Goal: Information Seeking & Learning: Understand process/instructions

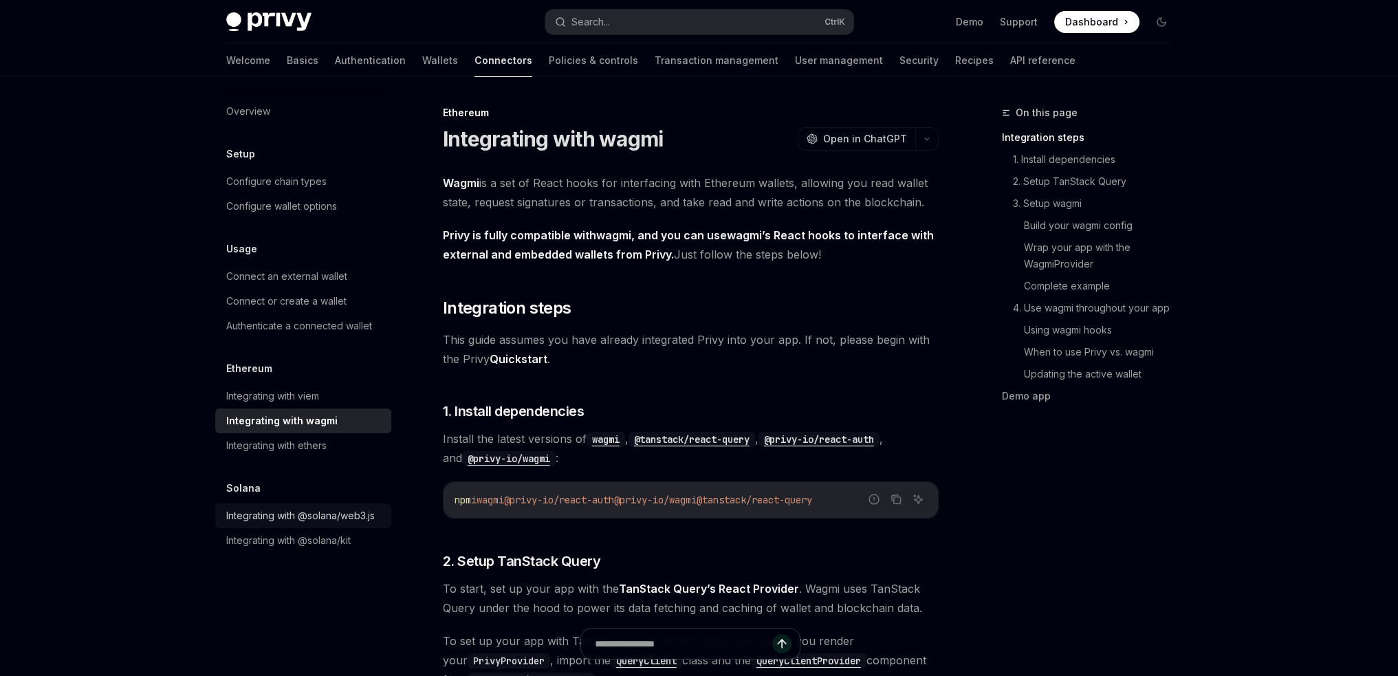
click at [272, 516] on div "Integrating with @solana/web3.js" at bounding box center [300, 516] width 149 height 17
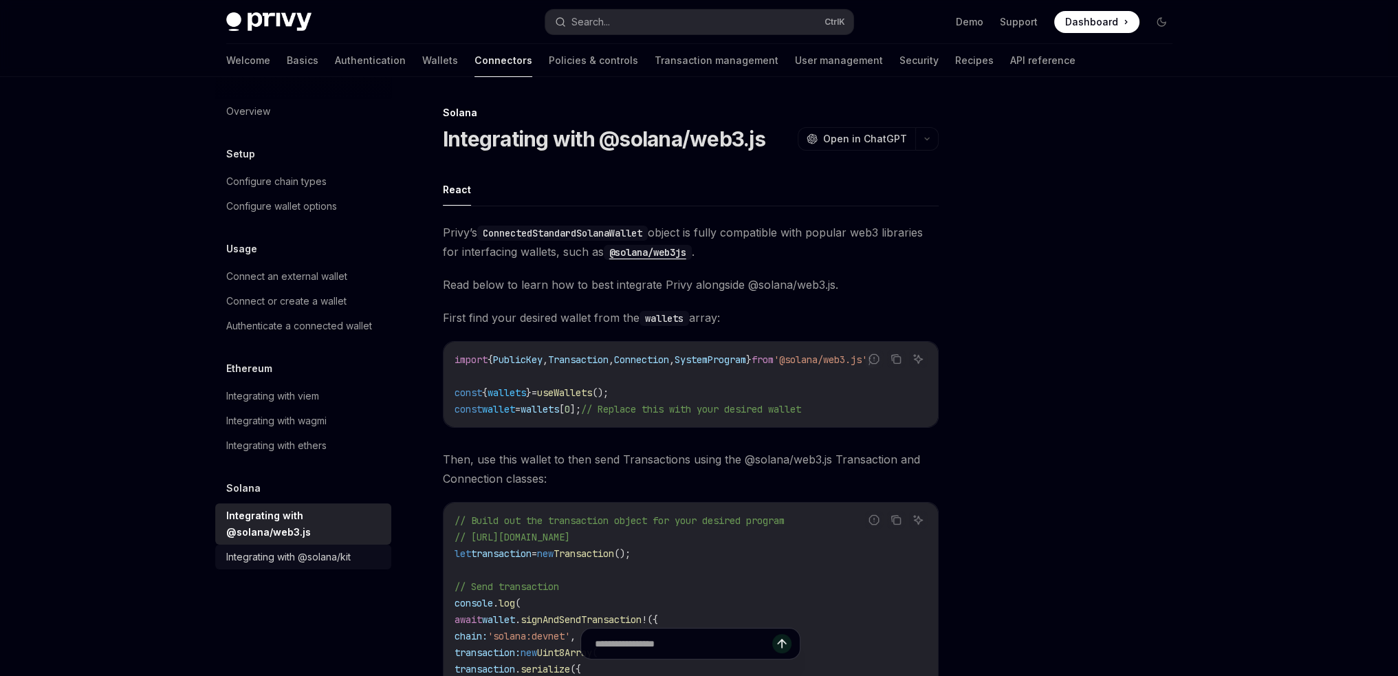
click at [272, 549] on div "Integrating with @solana/kit" at bounding box center [288, 557] width 124 height 17
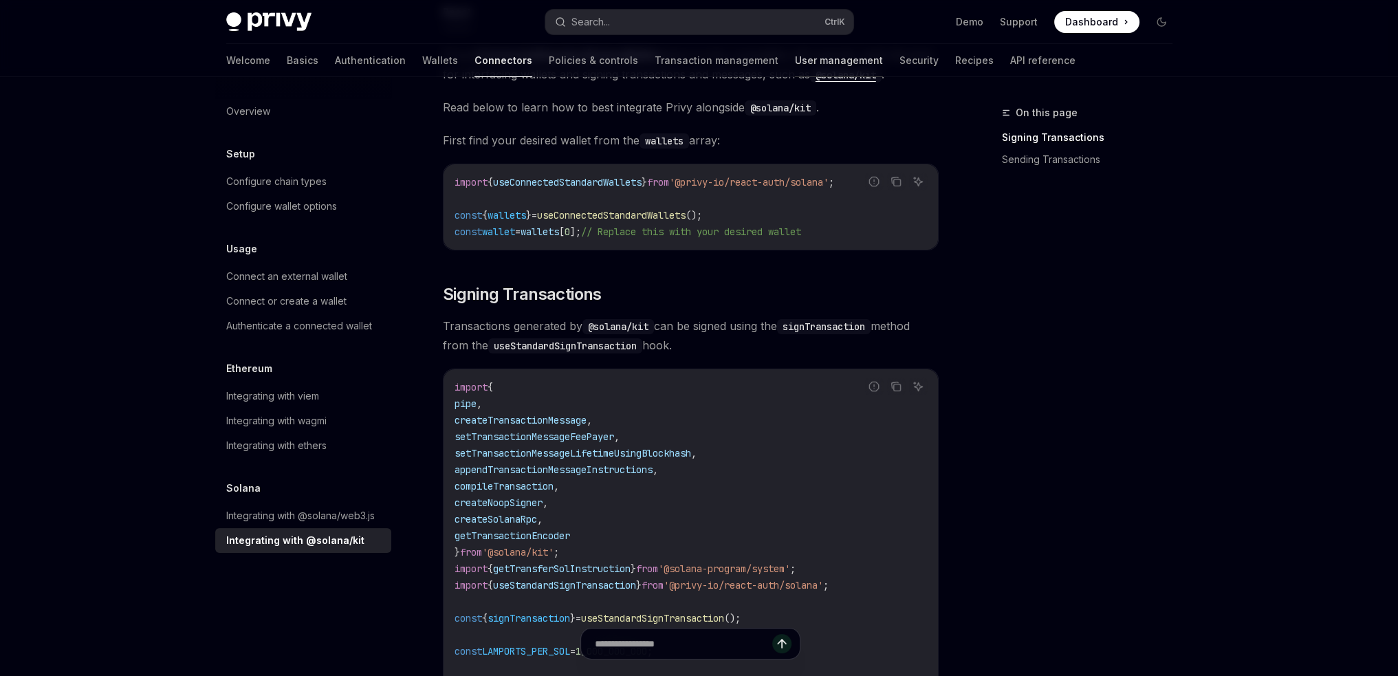
scroll to position [69, 0]
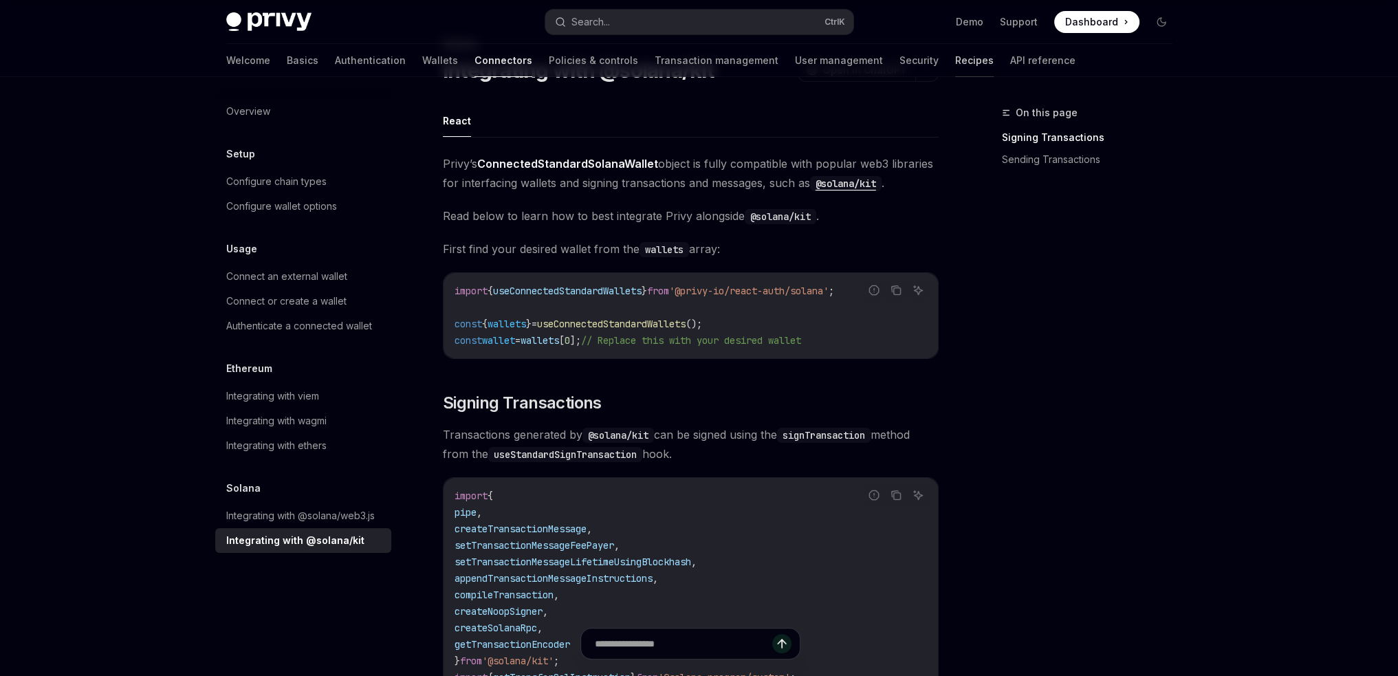
click at [955, 63] on link "Recipes" at bounding box center [974, 60] width 39 height 33
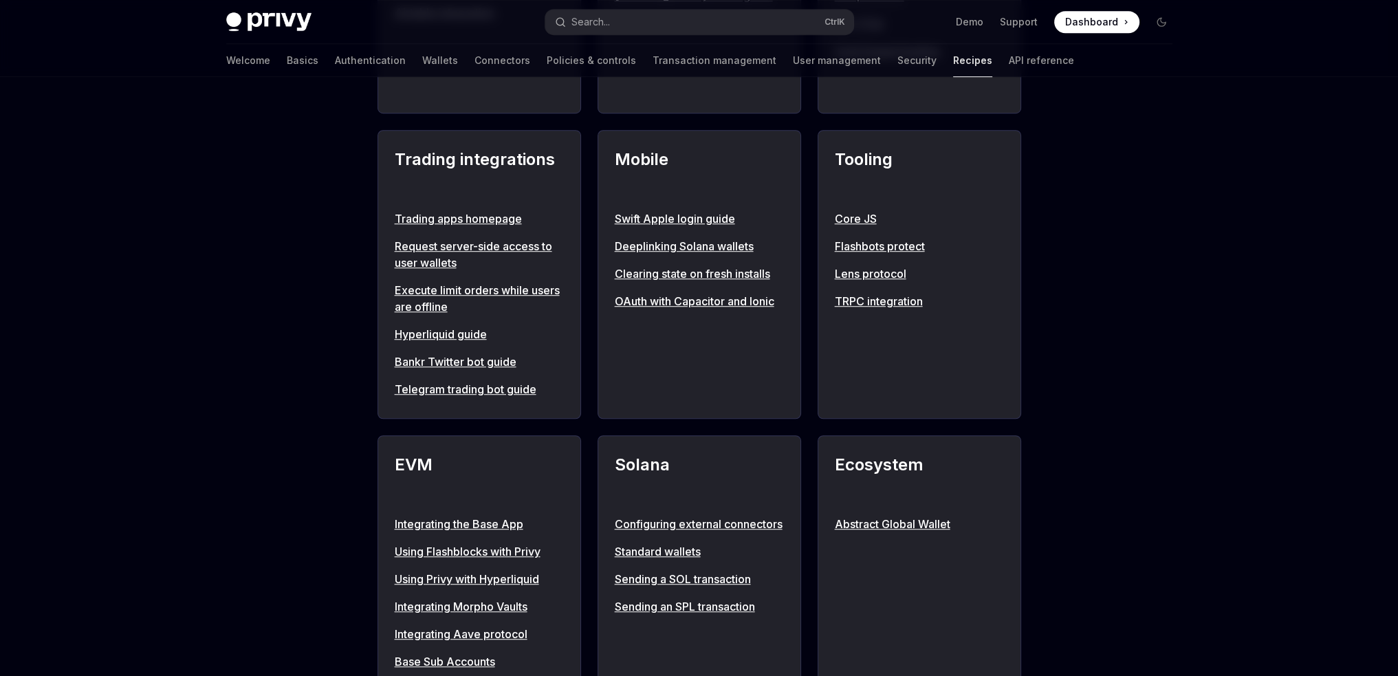
scroll to position [1169, 0]
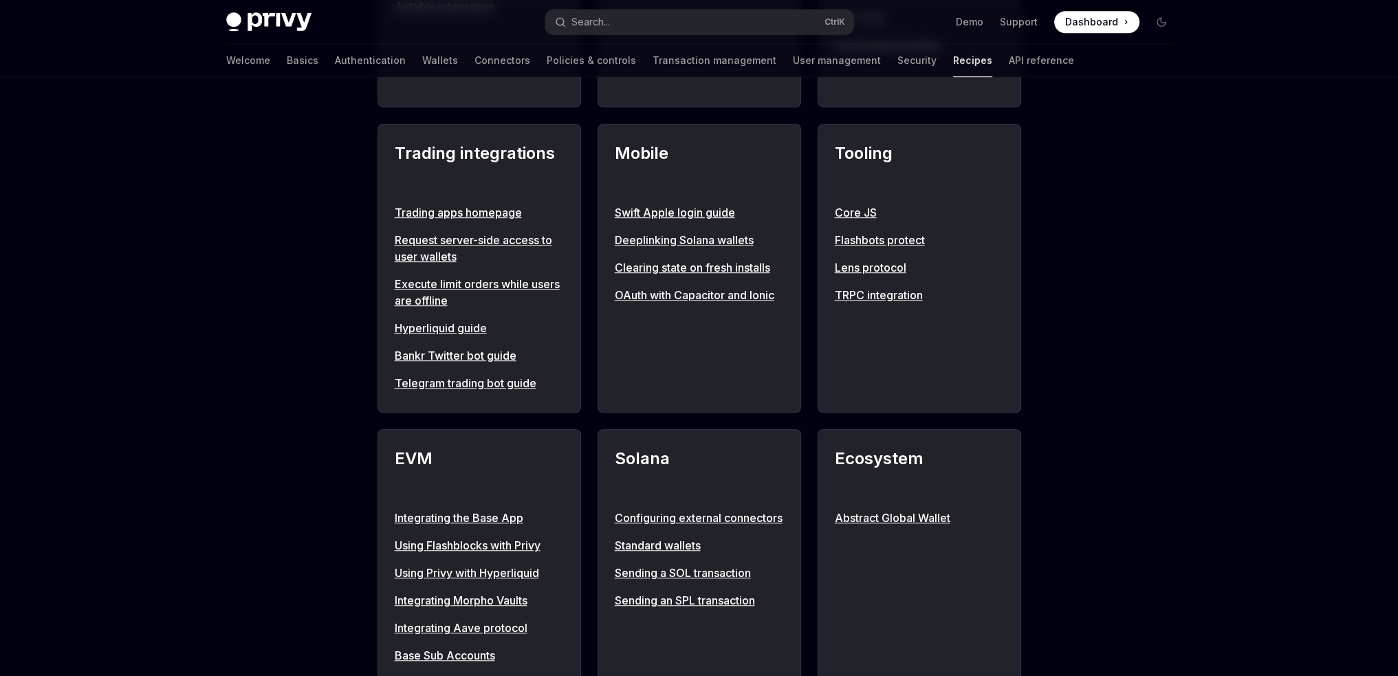
click at [467, 221] on link "Trading apps homepage" at bounding box center [479, 212] width 169 height 17
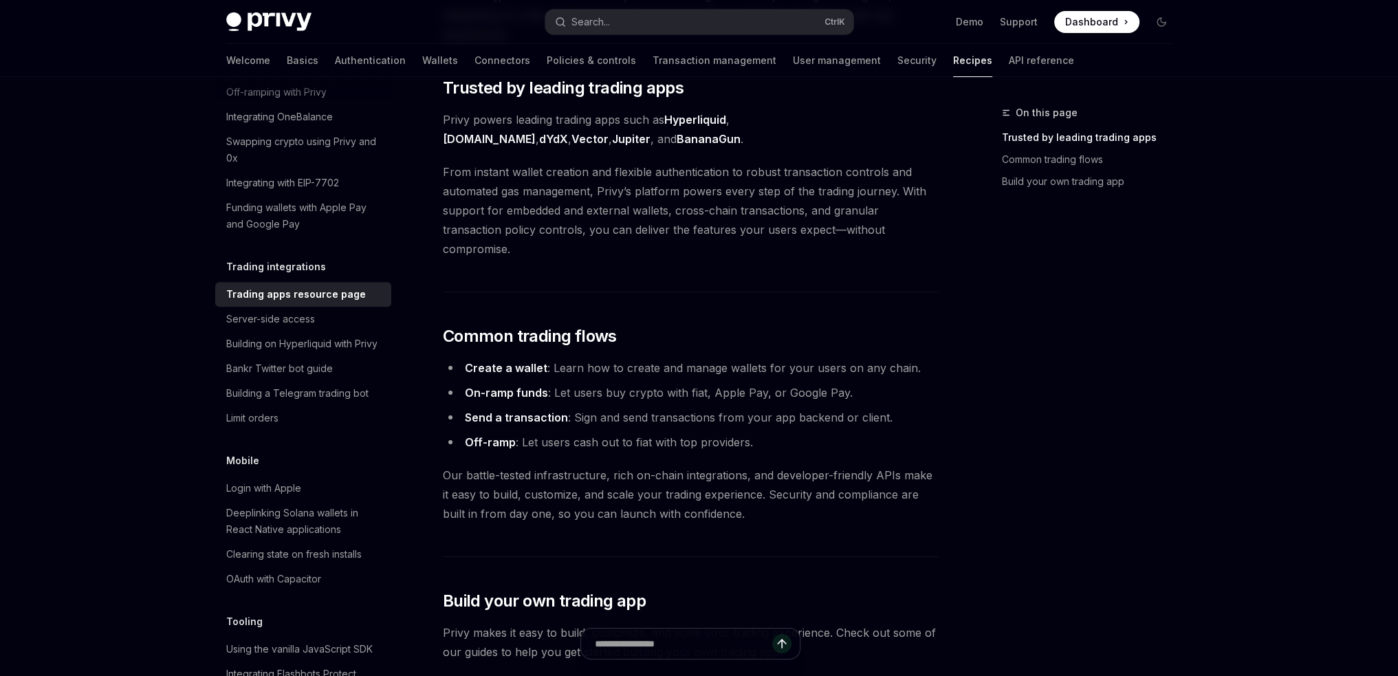
scroll to position [413, 0]
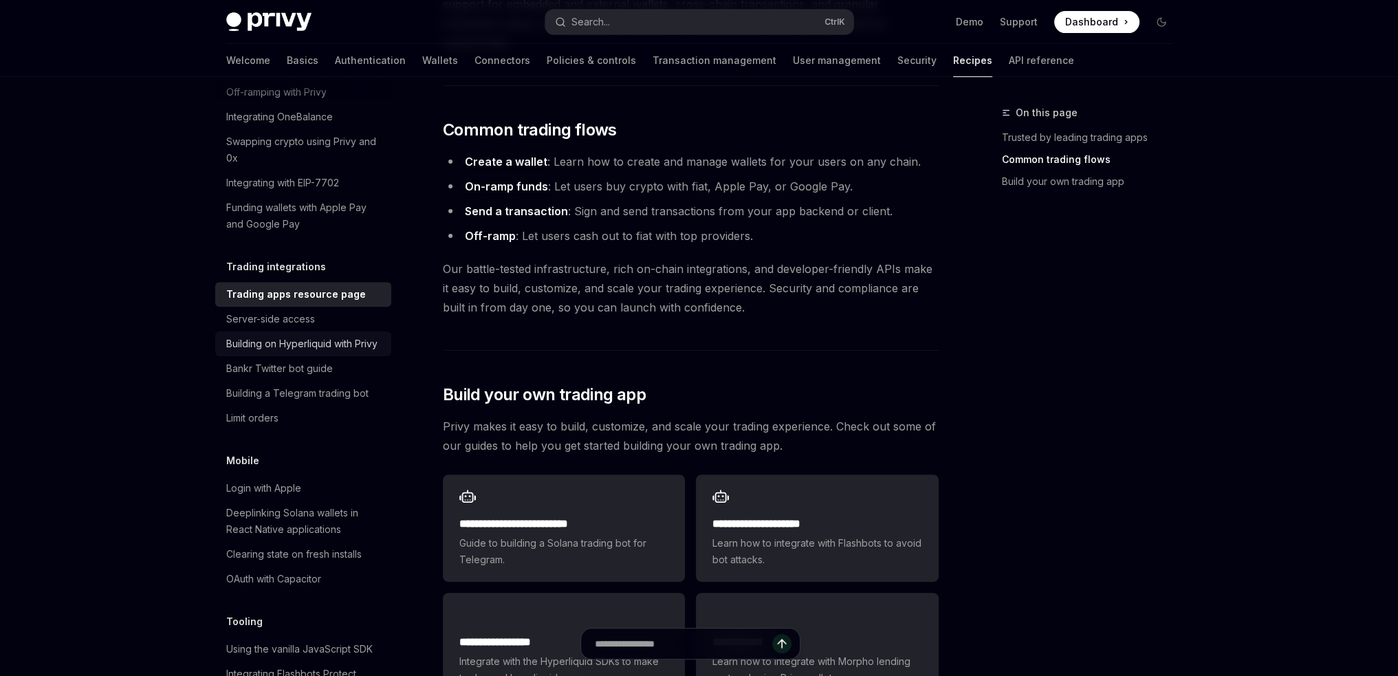
click at [272, 352] on div "Building on Hyperliquid with Privy" at bounding box center [301, 344] width 151 height 17
type textarea "*"
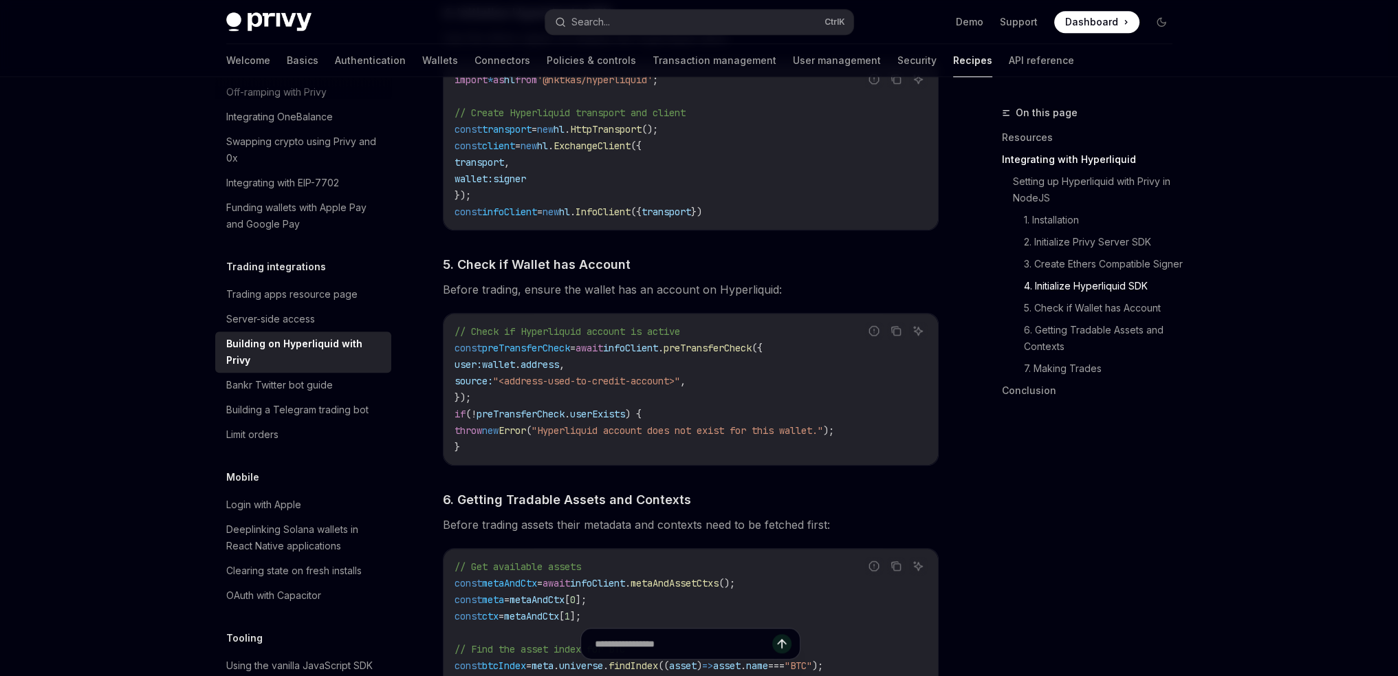
scroll to position [1444, 0]
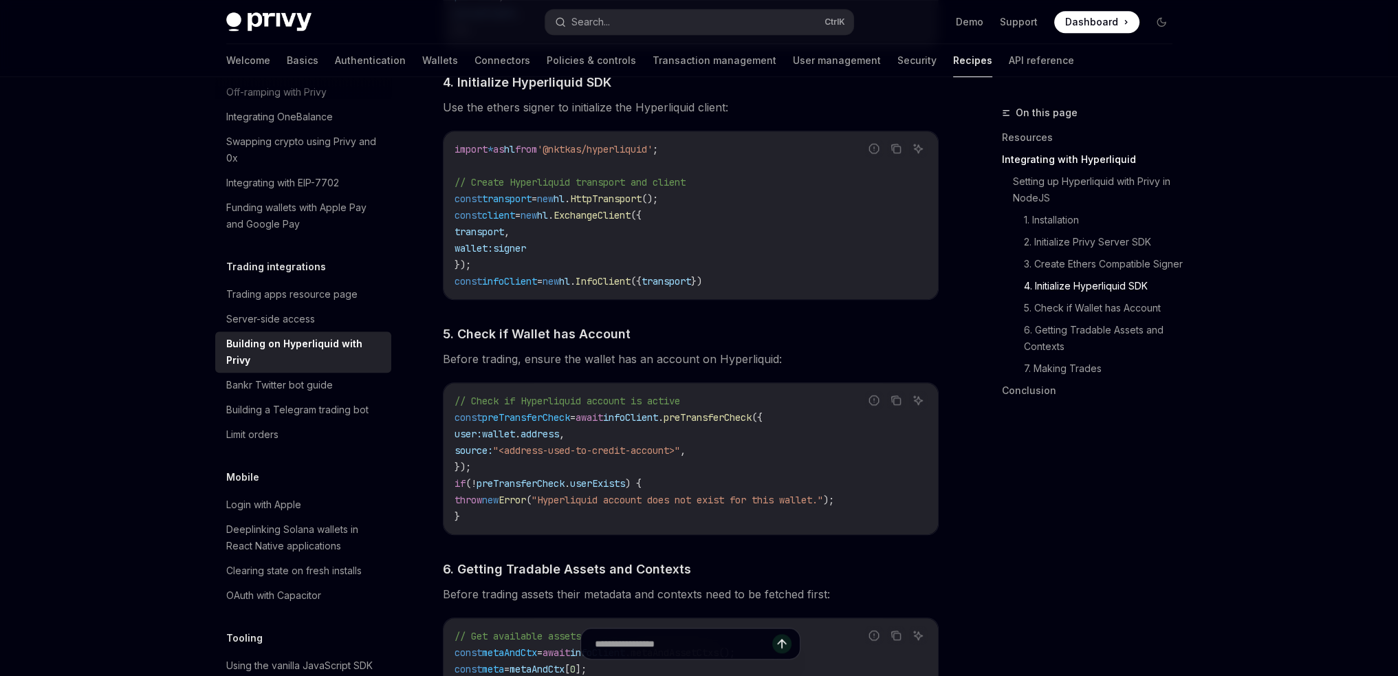
click at [734, 423] on span "preTransferCheck" at bounding box center [708, 417] width 88 height 12
copy span "preTransferCheck"
drag, startPoint x: 451, startPoint y: 423, endPoint x: 787, endPoint y: 421, distance: 336.3
click at [787, 421] on div "// Check if Hyperliquid account is active const preTransferCheck = await infoCl…" at bounding box center [691, 458] width 494 height 151
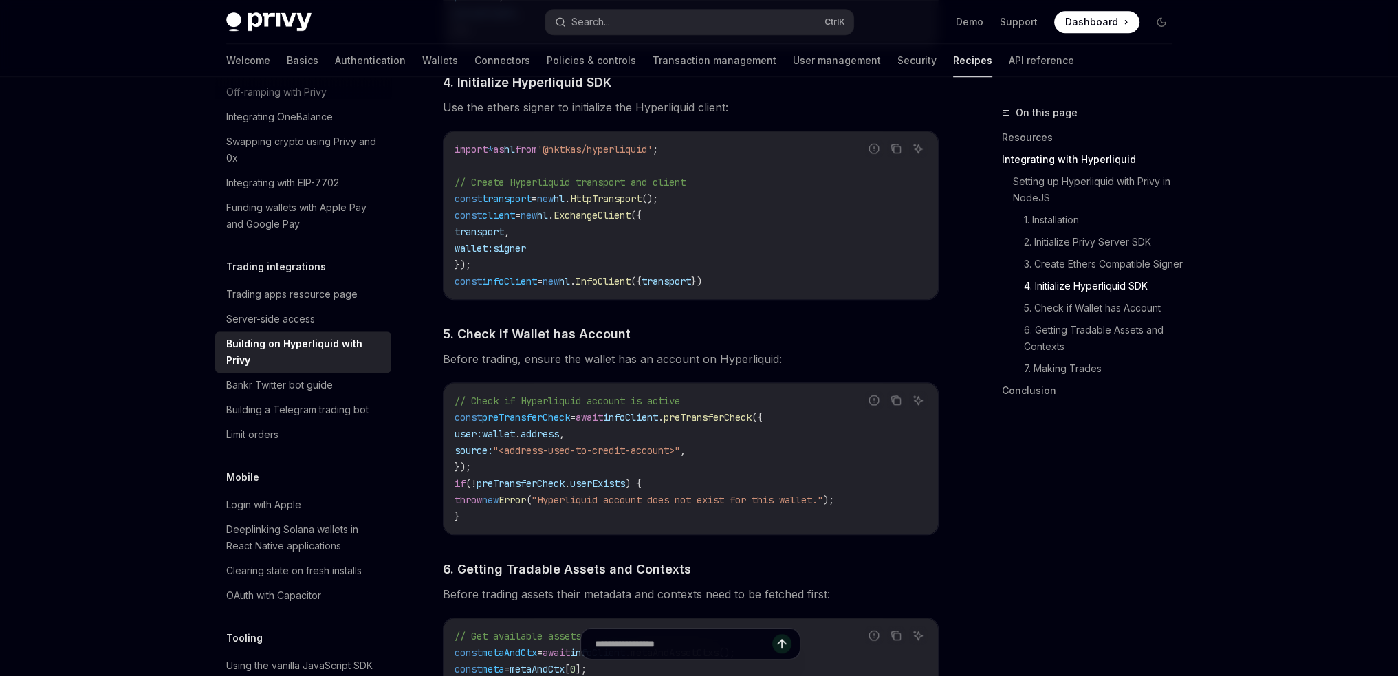
click at [522, 477] on code "// Check if Hyperliquid account is active const preTransferCheck = await infoCl…" at bounding box center [691, 459] width 472 height 132
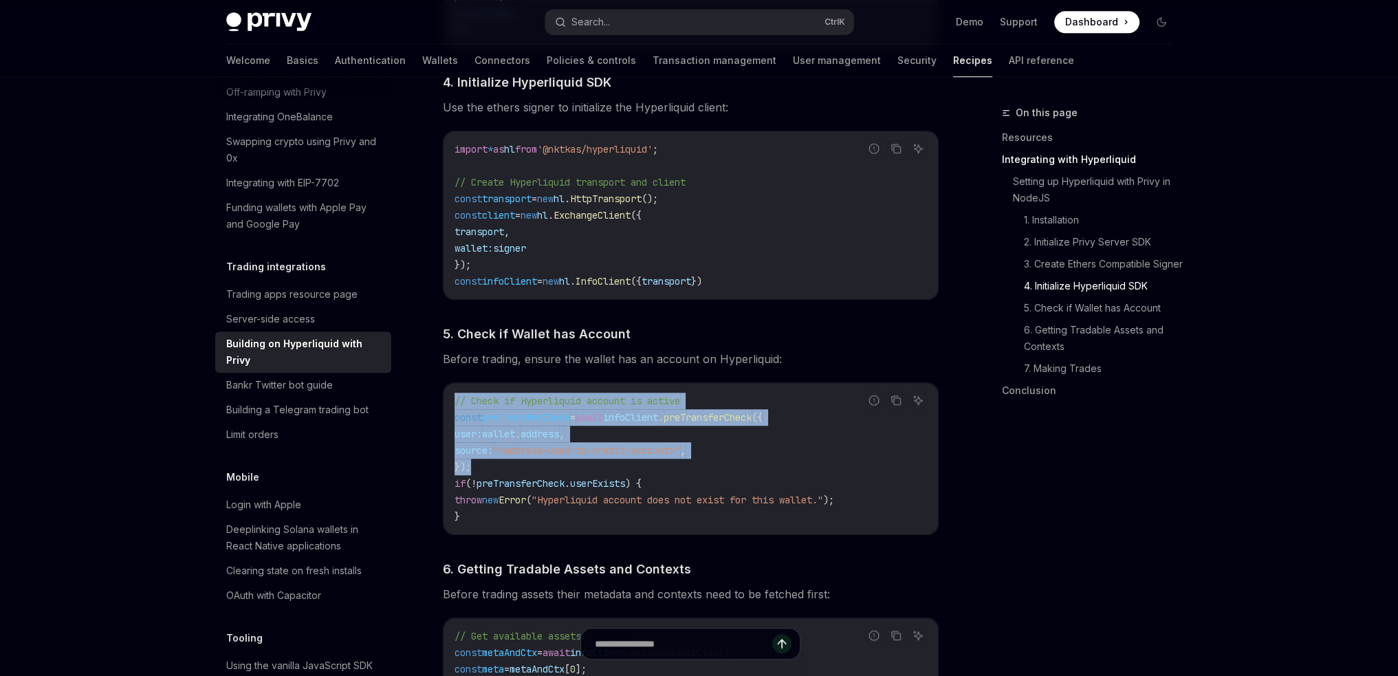
drag, startPoint x: 472, startPoint y: 470, endPoint x: 436, endPoint y: 405, distance: 74.8
click at [436, 405] on div "**********" at bounding box center [561, 315] width 759 height 3310
copy code "// Check if Hyperliquid account is active const preTransferCheck = await infoCl…"
click at [770, 470] on code "// Check if Hyperliquid account is active const preTransferCheck = await infoCl…" at bounding box center [691, 459] width 472 height 132
